Goal: Consume media (video, audio)

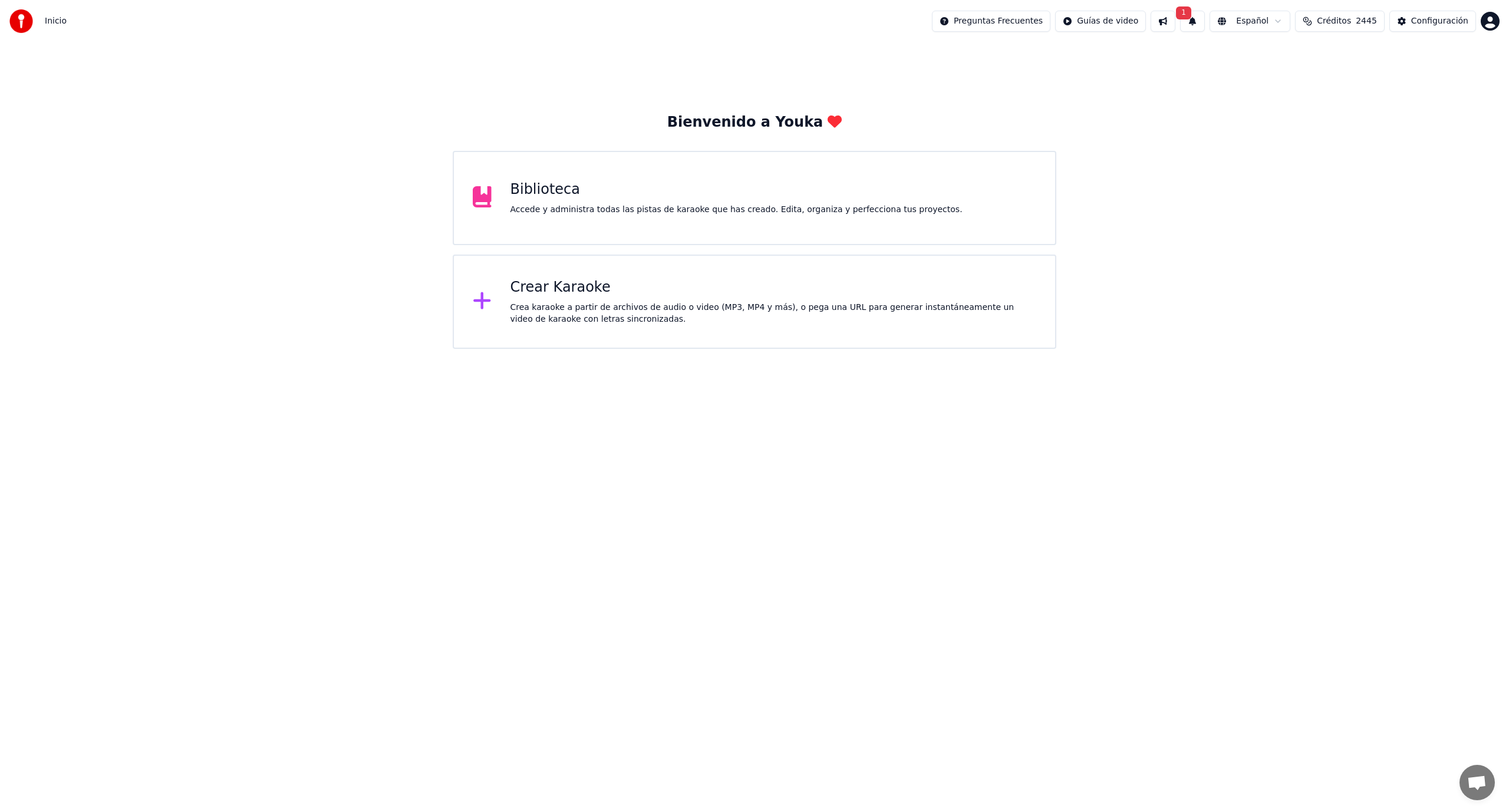
click at [1191, 12] on span "1" at bounding box center [1183, 13] width 15 height 13
click at [1287, 56] on button "Actualizar" at bounding box center [1294, 58] width 61 height 21
click at [588, 207] on div "Accede y administra todas las pistas de karaoke que has creado. Edita, organiza…" at bounding box center [736, 210] width 452 height 12
